Goal: Find specific page/section: Find specific page/section

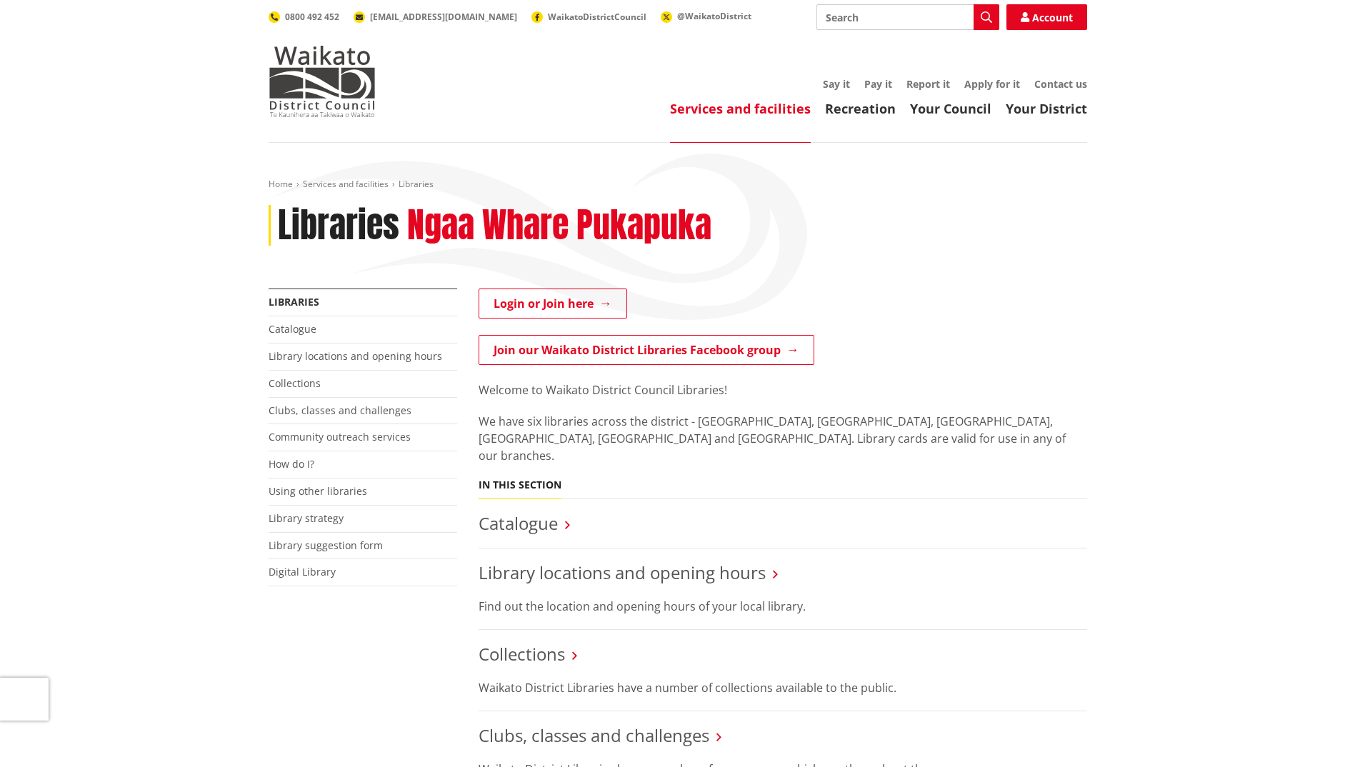
click at [276, 324] on link "Catalogue" at bounding box center [292, 329] width 48 height 14
click at [291, 328] on link "Catalogue" at bounding box center [292, 329] width 48 height 14
click at [306, 543] on link "Library suggestion form" at bounding box center [325, 545] width 114 height 14
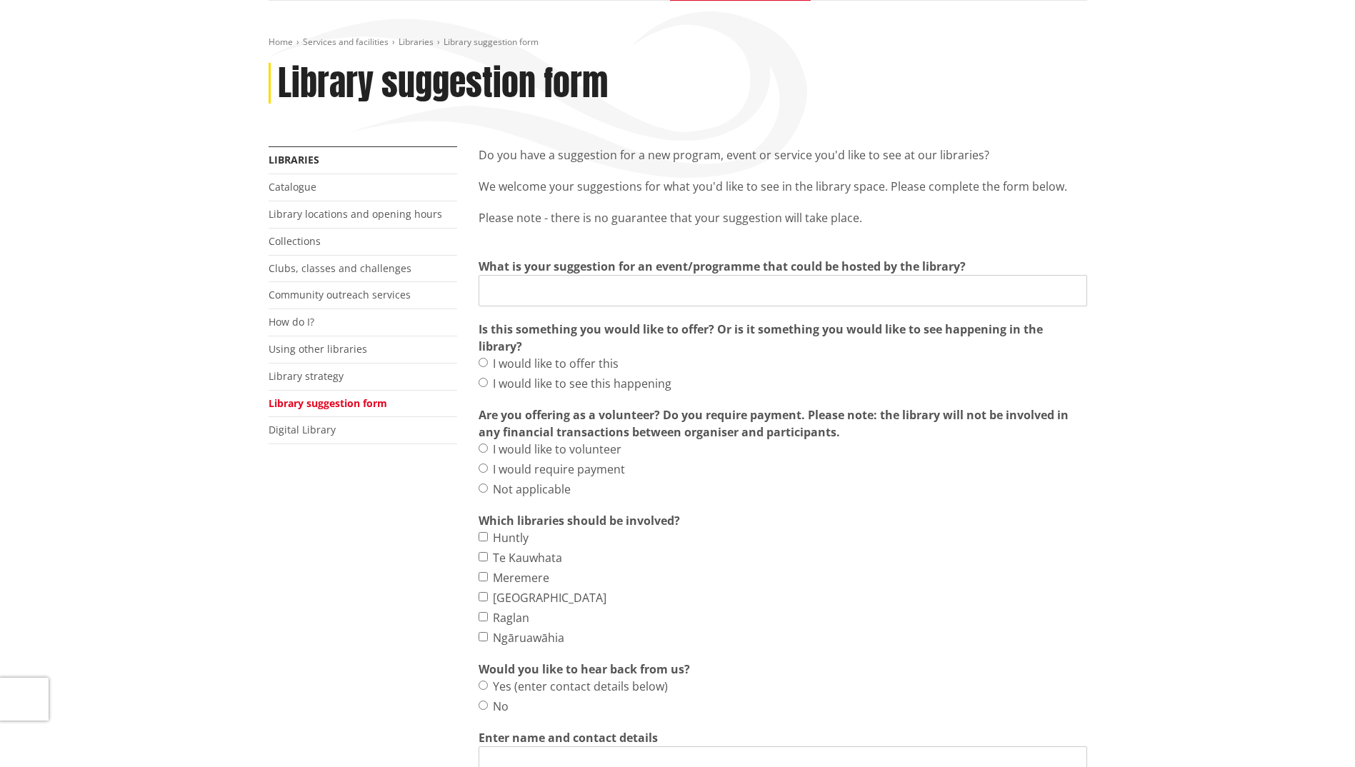
scroll to position [143, 0]
click at [286, 430] on link "Digital Library" at bounding box center [301, 429] width 67 height 14
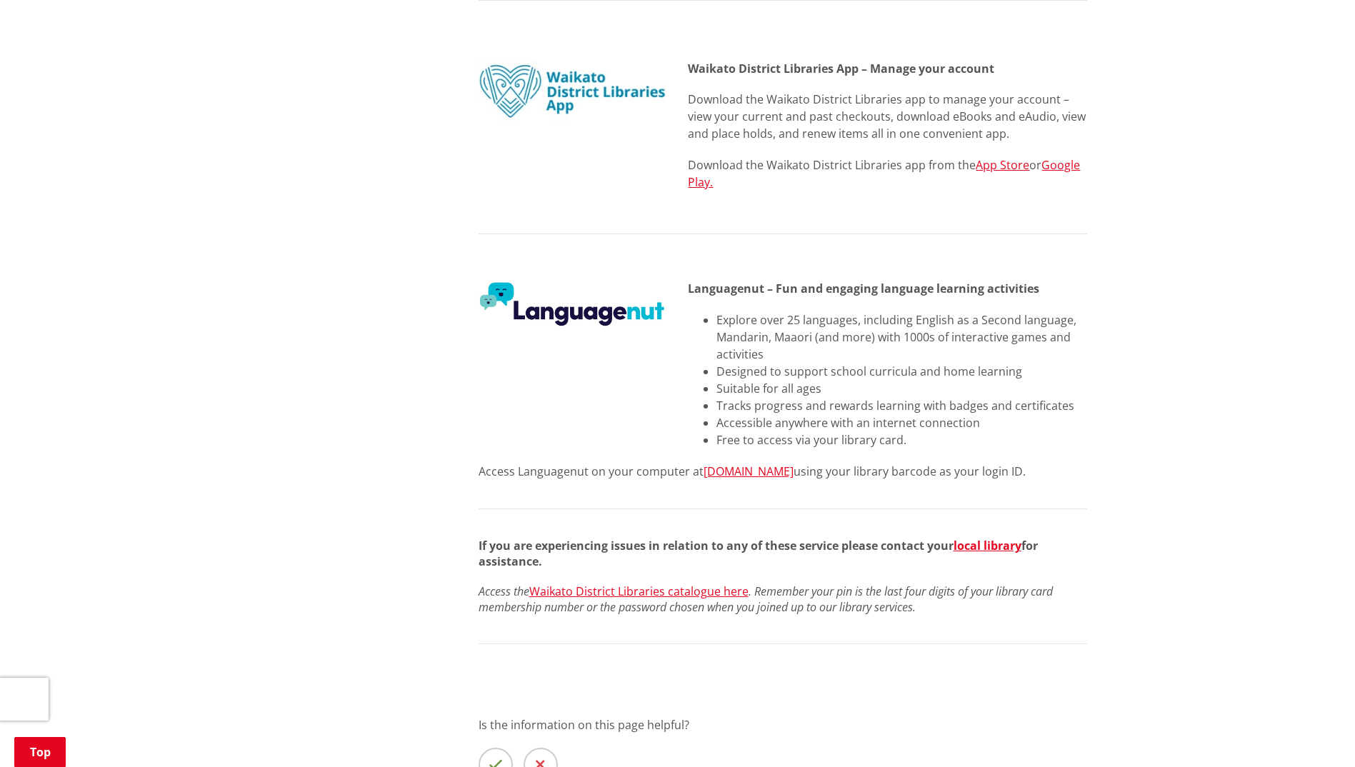
scroll to position [1785, 0]
